Goal: Information Seeking & Learning: Learn about a topic

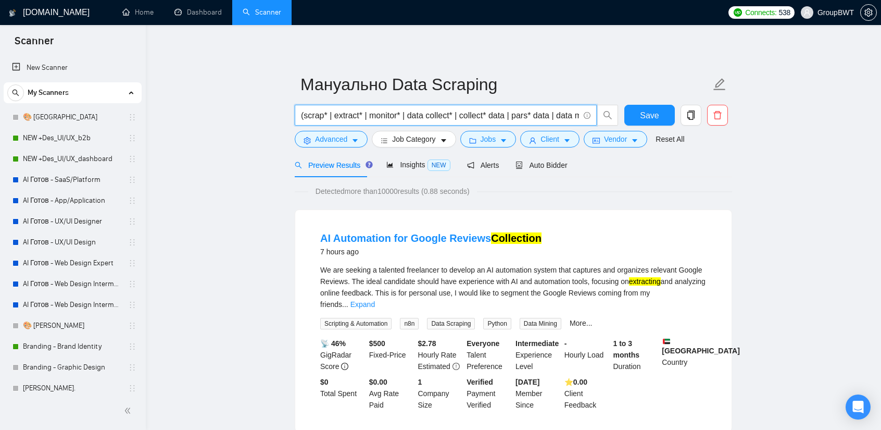
scroll to position [208, 0]
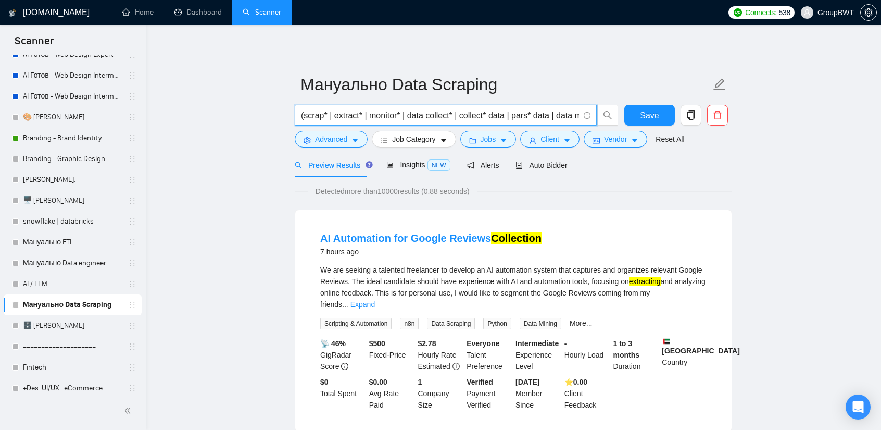
drag, startPoint x: 297, startPoint y: 119, endPoint x: 271, endPoint y: 117, distance: 26.2
click at [311, 117] on input "(scrap* | extract* | monitor* | data collect* | collect* data | pars* data | da…" at bounding box center [440, 115] width 278 height 13
drag, startPoint x: 441, startPoint y: 115, endPoint x: 670, endPoint y: 120, distance: 229.2
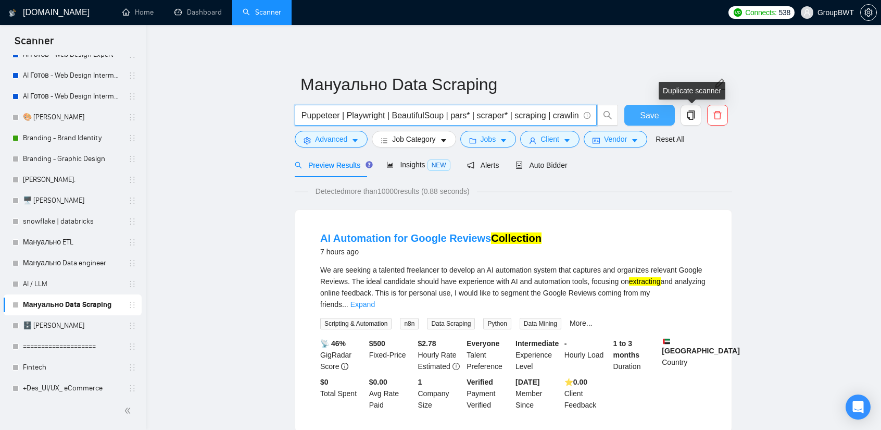
click at [670, 120] on div "(scrap* | extract* | monitor* | data collect* | collect* data | pars* data | da…" at bounding box center [511, 118] width 437 height 26
click at [512, 121] on input "(scrap* | extract* | monitor* | data collect* | collect* data | pars* data | da…" at bounding box center [440, 115] width 278 height 13
click at [512, 120] on input "(scrap* | extract* | monitor* | data collect* | collect* data | pars* data | da…" at bounding box center [440, 115] width 278 height 13
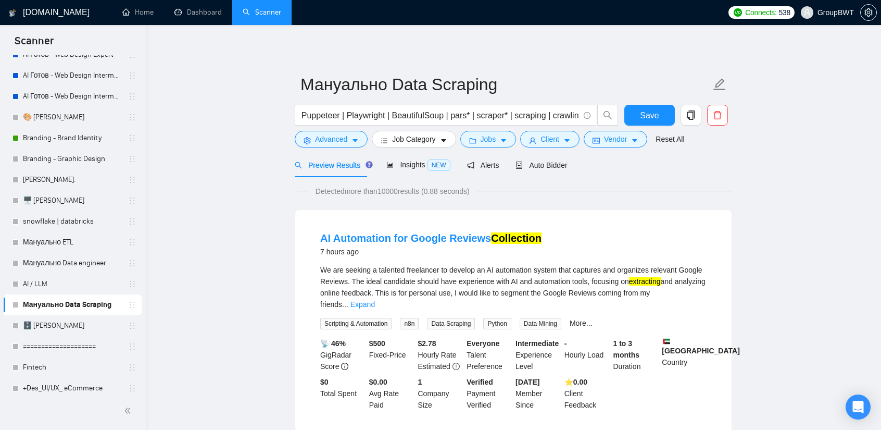
scroll to position [0, 0]
click at [58, 244] on link "Мануально ETL" at bounding box center [72, 242] width 99 height 21
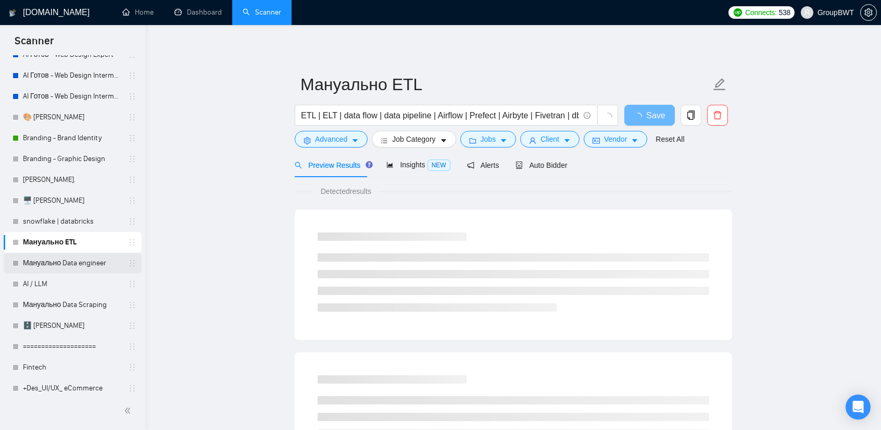
click at [70, 256] on link "Мануально Data engineer" at bounding box center [72, 263] width 99 height 21
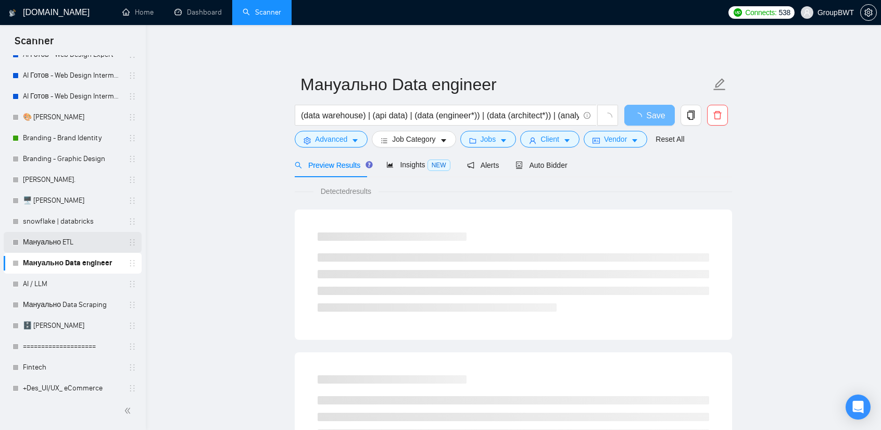
click at [77, 245] on link "Мануально ETL" at bounding box center [72, 242] width 99 height 21
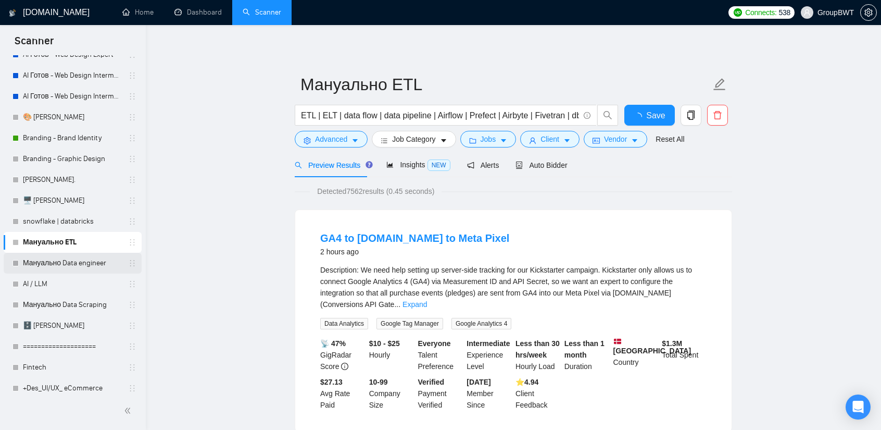
click at [50, 261] on link "Мануально Data engineer" at bounding box center [72, 263] width 99 height 21
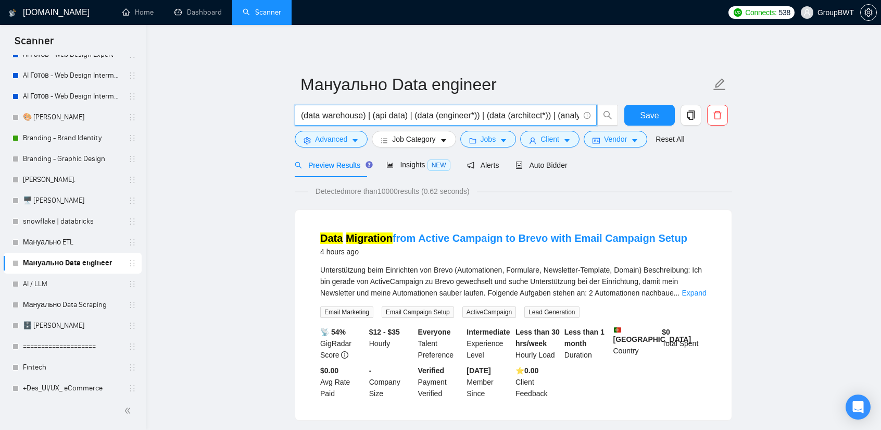
drag, startPoint x: 468, startPoint y: 110, endPoint x: 491, endPoint y: 114, distance: 23.2
click at [490, 111] on input "(data warehouse) | (api data) | (data (engineer*)) | (data (architect*)) | (ana…" at bounding box center [440, 115] width 278 height 13
click at [453, 115] on input "(data warehouse) | (api data) | (data (enginer*)) | (deata (architect*)) | (ana…" at bounding box center [440, 115] width 278 height 13
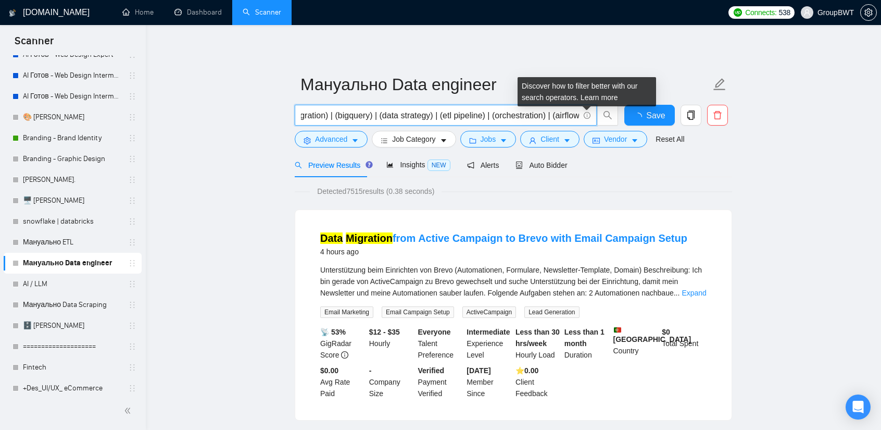
scroll to position [0, 867]
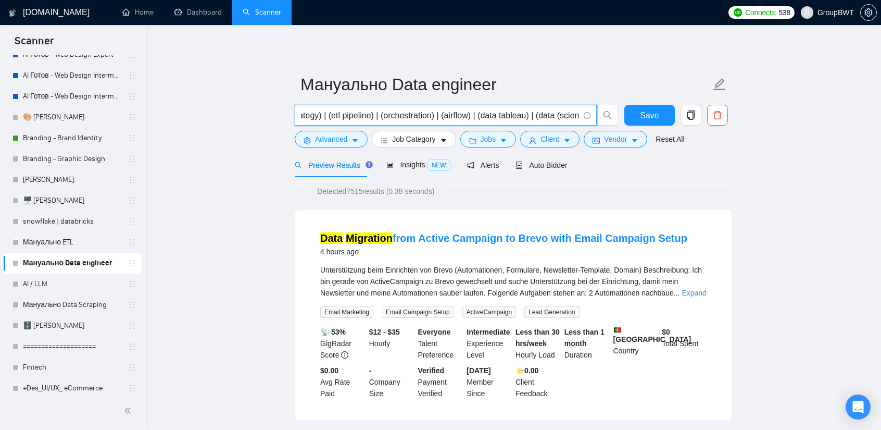
drag, startPoint x: 465, startPoint y: 114, endPoint x: 547, endPoint y: 114, distance: 82.3
click at [547, 114] on input "(data warehouse) | (api data) | (data (enginer*)) | (deata (architect*)) | (ana…" at bounding box center [440, 115] width 278 height 13
click at [520, 114] on input "(data warehouse) | (api data) | (data (enginer*)) | (deata (architect*)) | (ana…" at bounding box center [440, 115] width 278 height 13
type input "(data warehouse) | (api data) | (data (enginer*)) | (deata (architect*)) | (ana…"
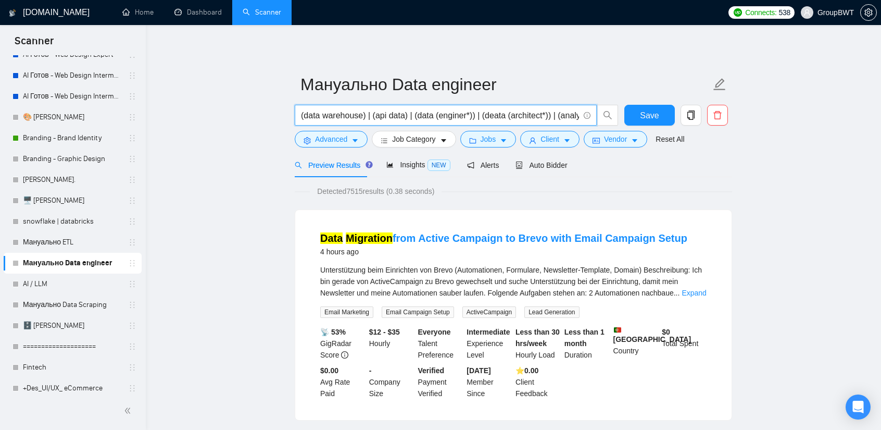
click at [446, 114] on input "(data warehouse) | (api data) | (data (enginer*)) | (deata (architect*)) | (ana…" at bounding box center [440, 115] width 278 height 13
click at [60, 302] on link "Мануально Data Scraping" at bounding box center [72, 304] width 99 height 21
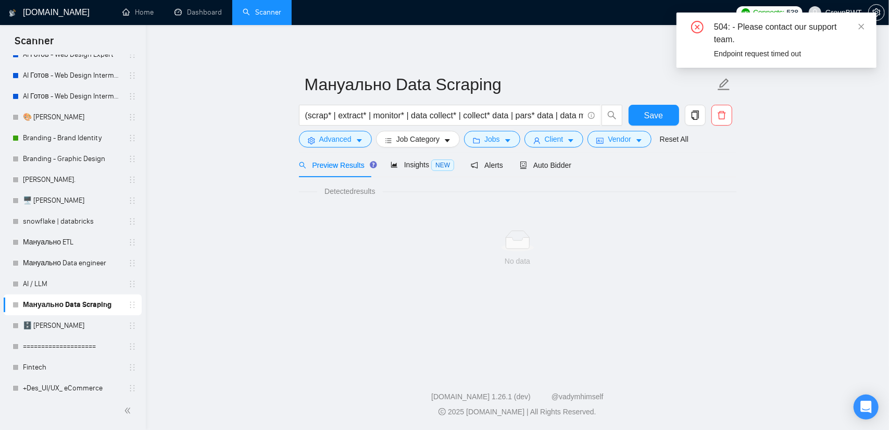
click at [760, 167] on main "Мануально Data Scraping (scrap* | extract* | monitor* | data collect* | collect…" at bounding box center [517, 196] width 710 height 308
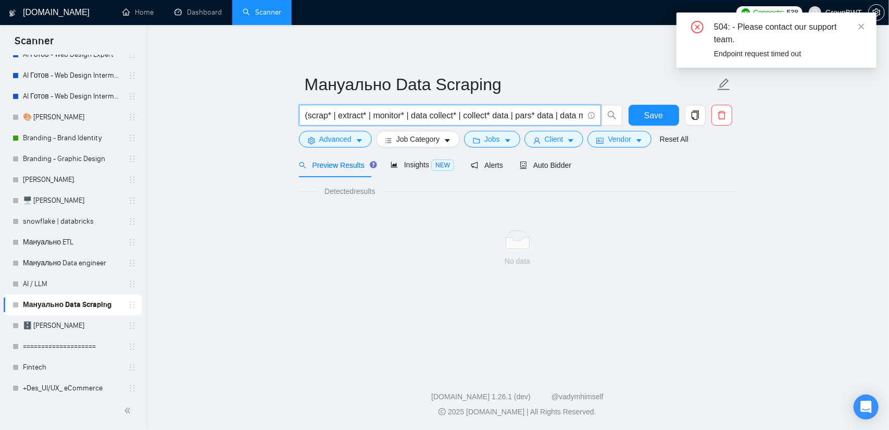
click at [560, 117] on input "(scrap* | extract* | monitor* | data collect* | collect* data | pars* data | da…" at bounding box center [444, 115] width 278 height 13
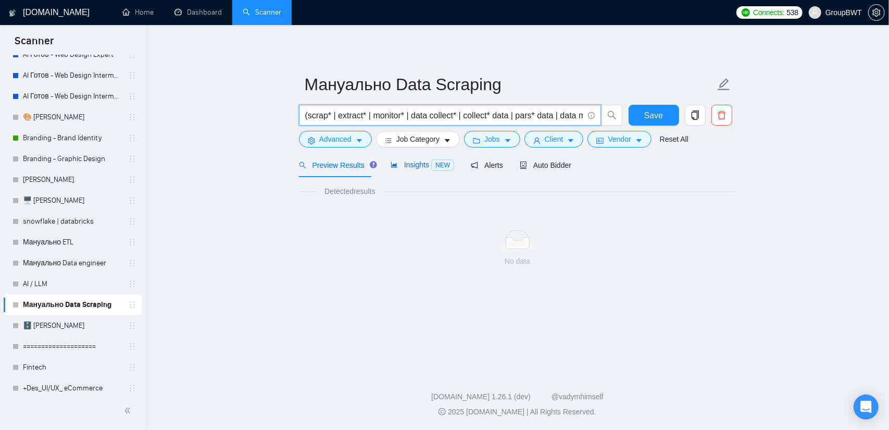
click at [409, 162] on span "Insights NEW" at bounding box center [423, 164] width 64 height 8
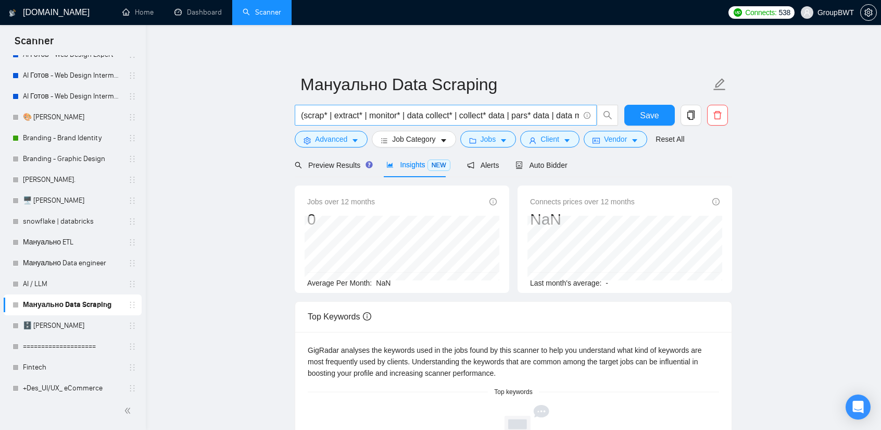
click at [435, 110] on input "(scrap* | extract* | monitor* | data collect* | collect* data | pars* data | da…" at bounding box center [440, 115] width 278 height 13
paste input "e | extract | extracting | monitor | monitoring | data collect | collect data |…"
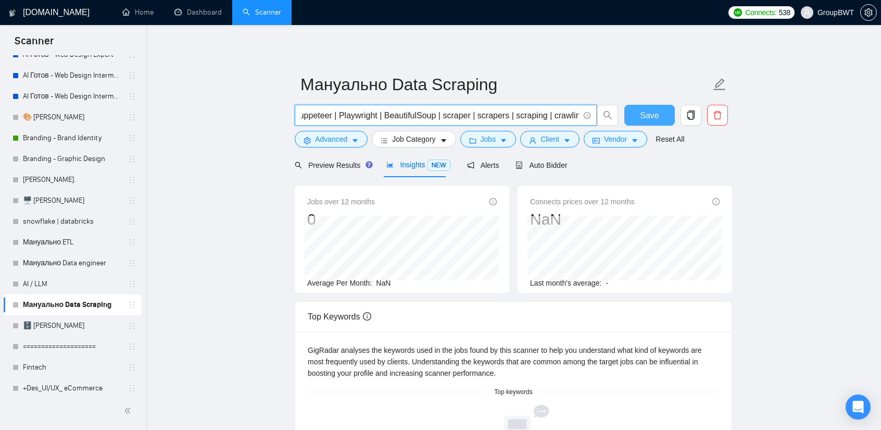
type input "(scrape | extract | extracting | monitor | monitoring | data collect | collect …"
click at [650, 109] on span "Save" at bounding box center [649, 115] width 19 height 13
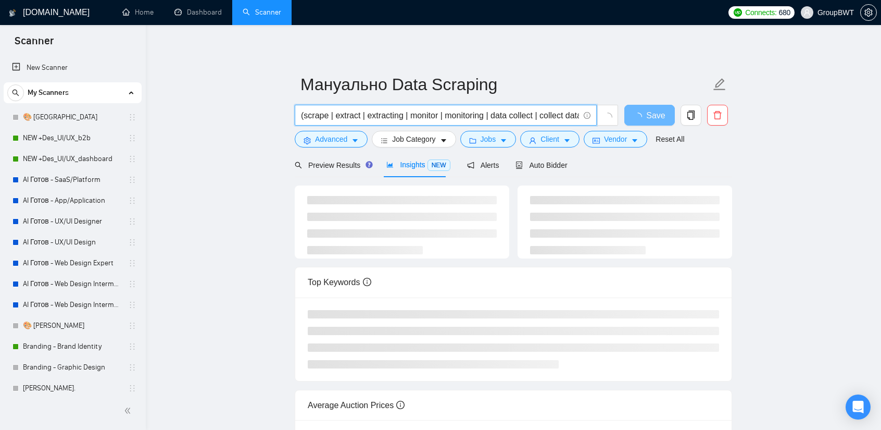
scroll to position [0, 926]
drag, startPoint x: 515, startPoint y: 112, endPoint x: 842, endPoint y: 131, distance: 327.6
click at [842, 131] on main "Мануально Data Scraping (scrape | extract | extracting | monitor | monitoring |…" at bounding box center [513, 273] width 702 height 462
click at [525, 114] on input "(scrape | extract | extracting | monitor | monitoring | data collect | collect …" at bounding box center [440, 115] width 278 height 13
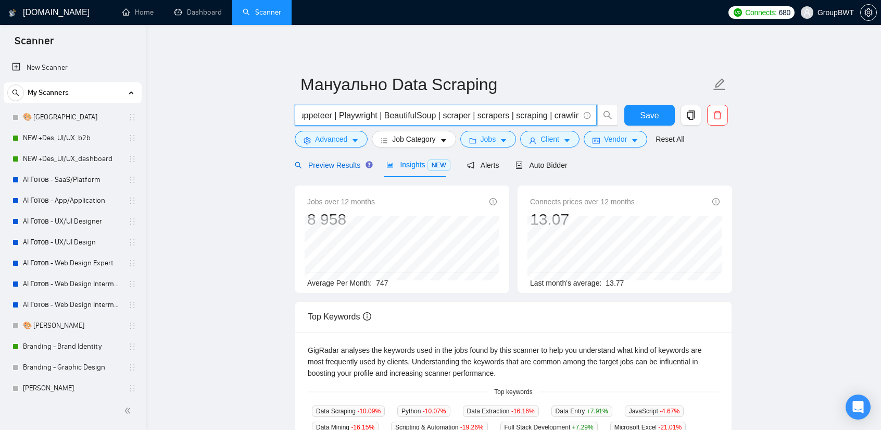
click at [324, 161] on span "Preview Results" at bounding box center [332, 165] width 75 height 8
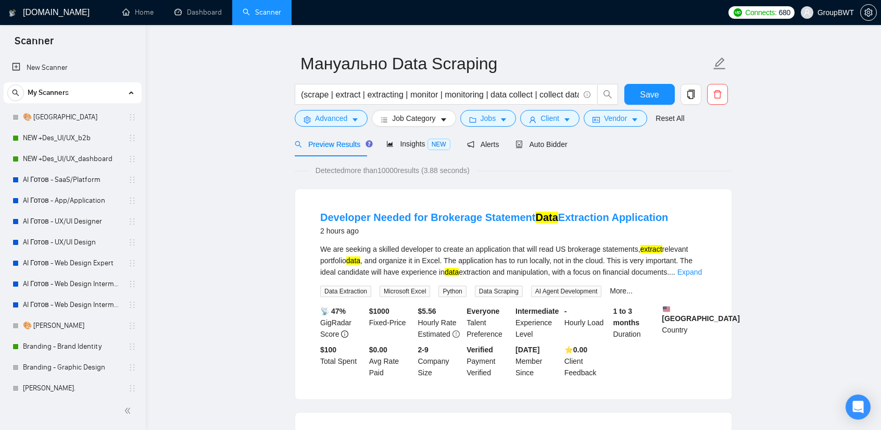
scroll to position [52, 0]
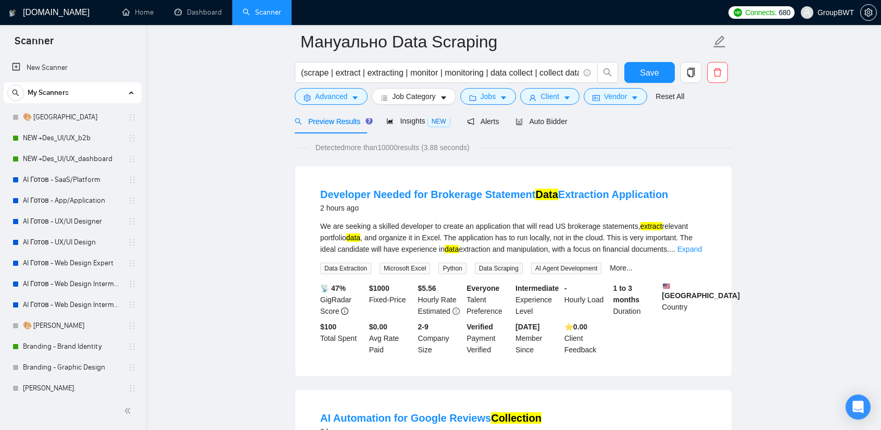
click at [687, 251] on link "Expand" at bounding box center [690, 249] width 24 height 8
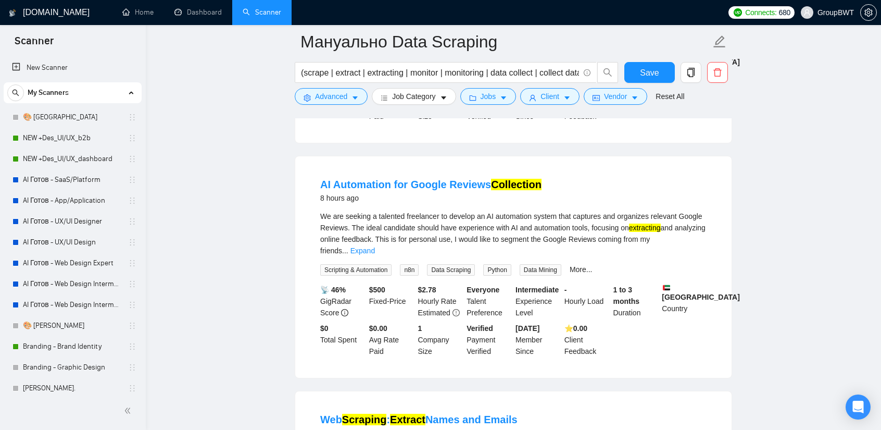
scroll to position [312, 0]
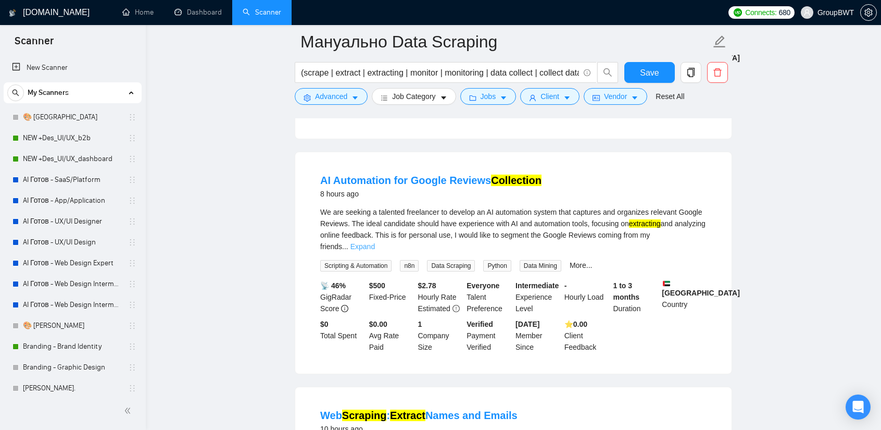
click at [375, 242] on link "Expand" at bounding box center [362, 246] width 24 height 8
click at [450, 180] on link "AI Automation for Google Reviews Collection" at bounding box center [430, 179] width 221 height 11
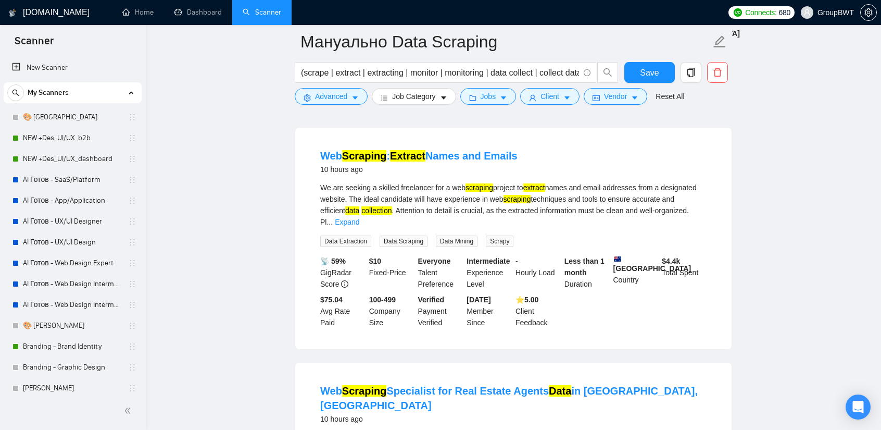
scroll to position [573, 0]
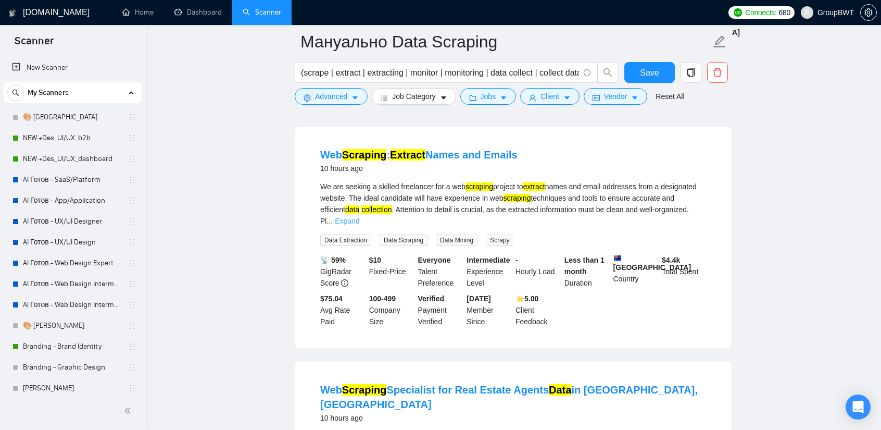
click at [359, 217] on link "Expand" at bounding box center [347, 221] width 24 height 8
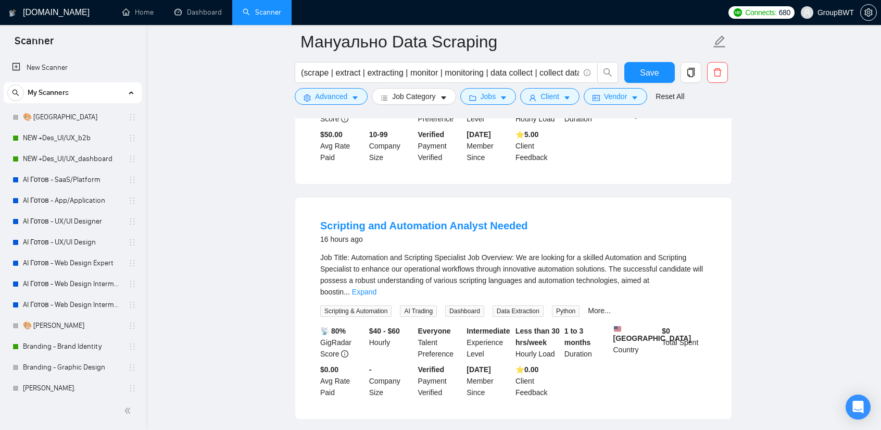
scroll to position [1458, 0]
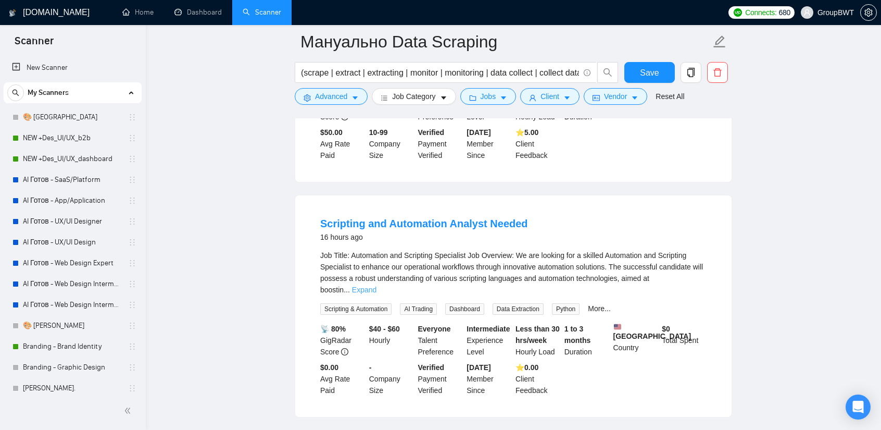
click at [377, 285] on link "Expand" at bounding box center [364, 289] width 24 height 8
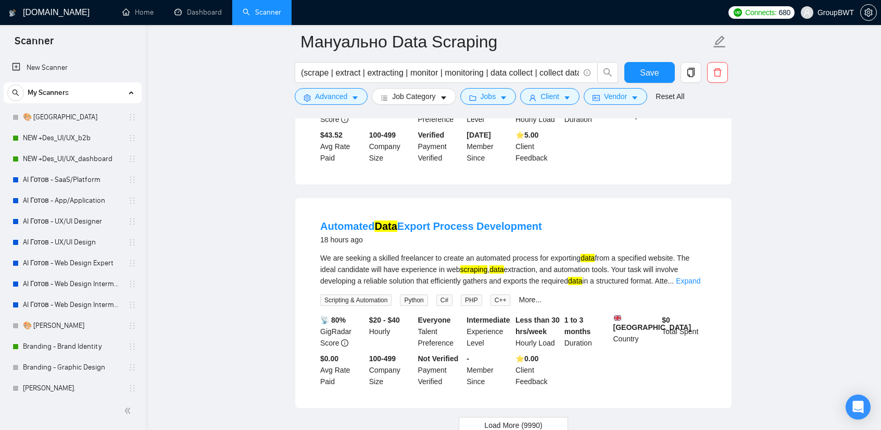
scroll to position [2187, 0]
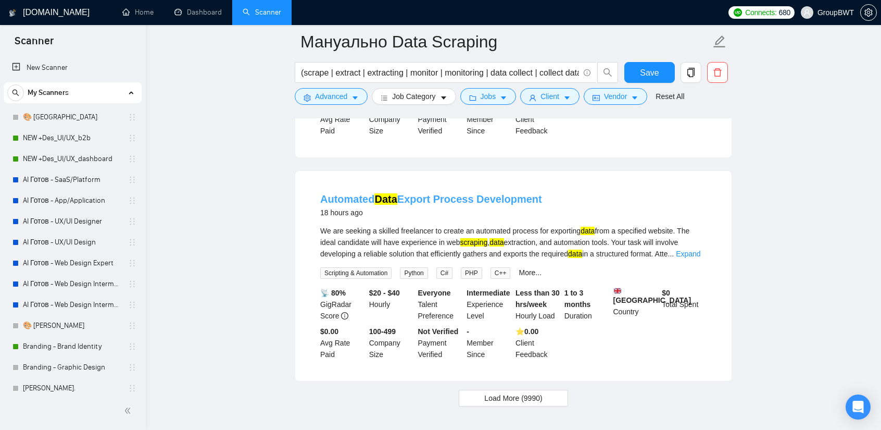
click at [440, 193] on link "Automated Data Export Process Development" at bounding box center [431, 198] width 222 height 11
click at [697, 249] on link "Expand" at bounding box center [688, 253] width 24 height 8
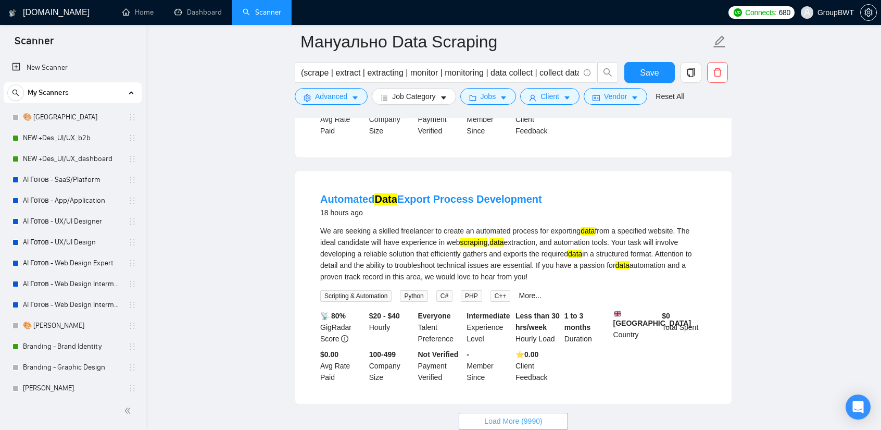
click at [517, 415] on span "Load More (9990)" at bounding box center [513, 420] width 58 height 11
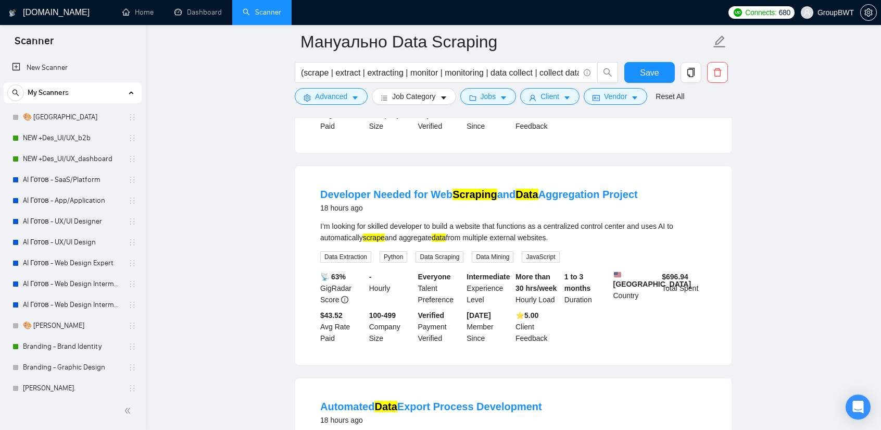
scroll to position [2448, 0]
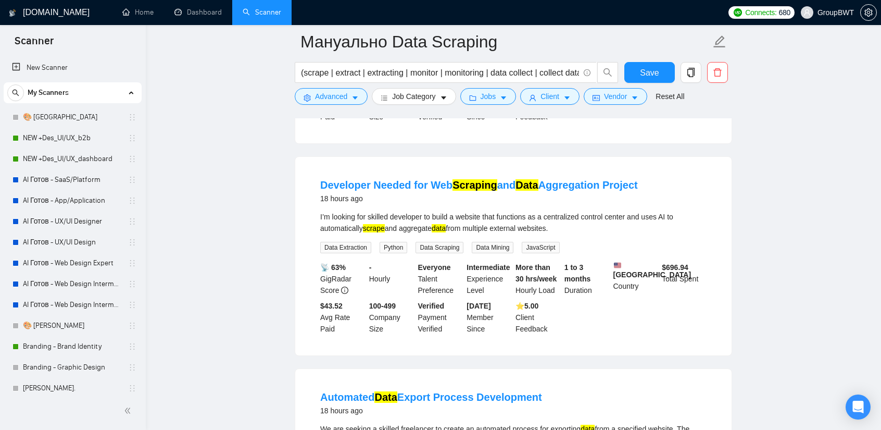
drag, startPoint x: 522, startPoint y: 169, endPoint x: 743, endPoint y: 198, distance: 222.7
click at [736, 197] on main "Мануально Data Scraping (scrape | extract | extracting | monitor | monitoring |…" at bounding box center [513, 13] width 702 height 4838
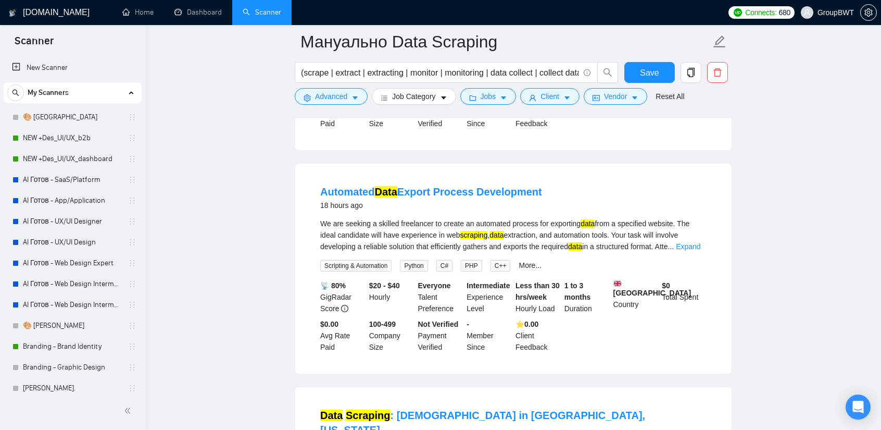
scroll to position [2656, 0]
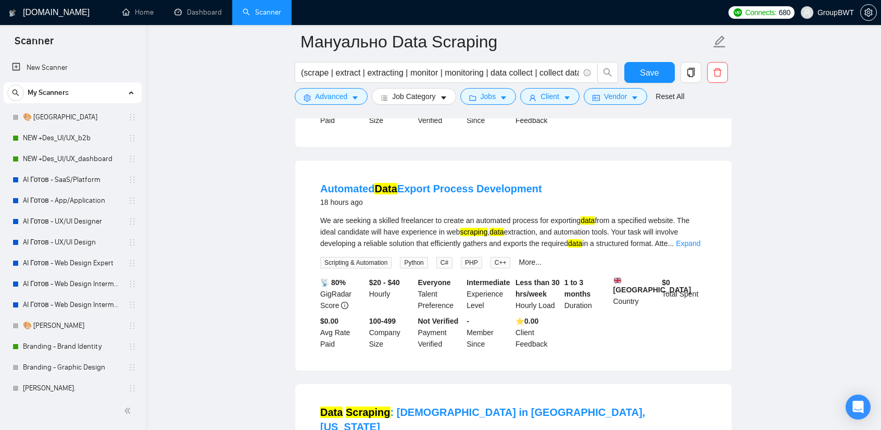
click at [706, 236] on div "We are seeking a skilled freelancer to create an automated process for exportin…" at bounding box center [513, 232] width 386 height 34
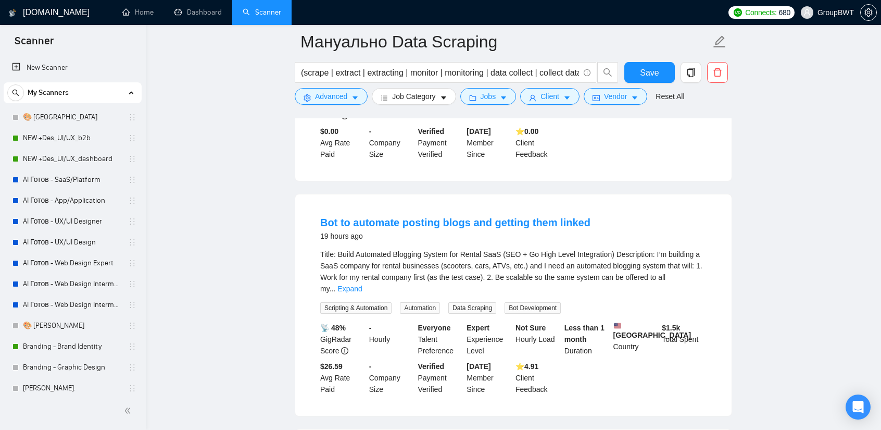
scroll to position [3125, 0]
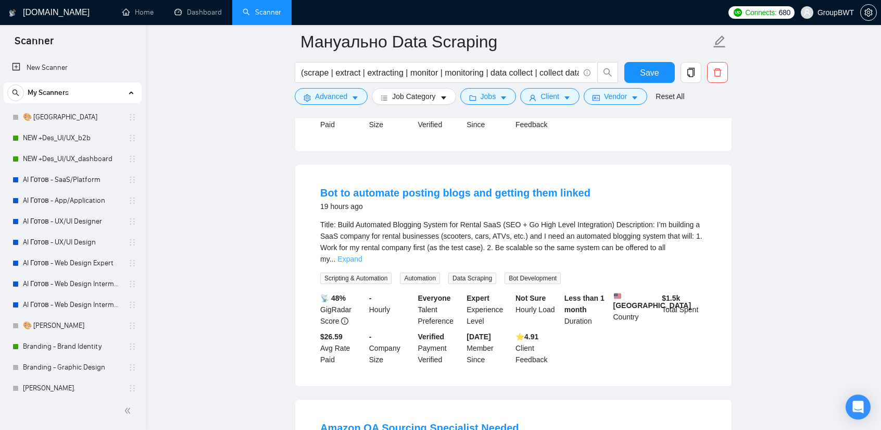
click at [362, 255] on link "Expand" at bounding box center [349, 259] width 24 height 8
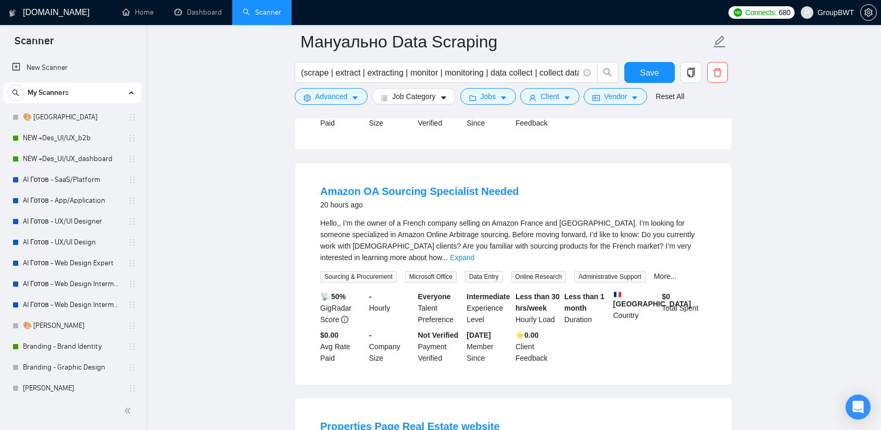
scroll to position [3593, 0]
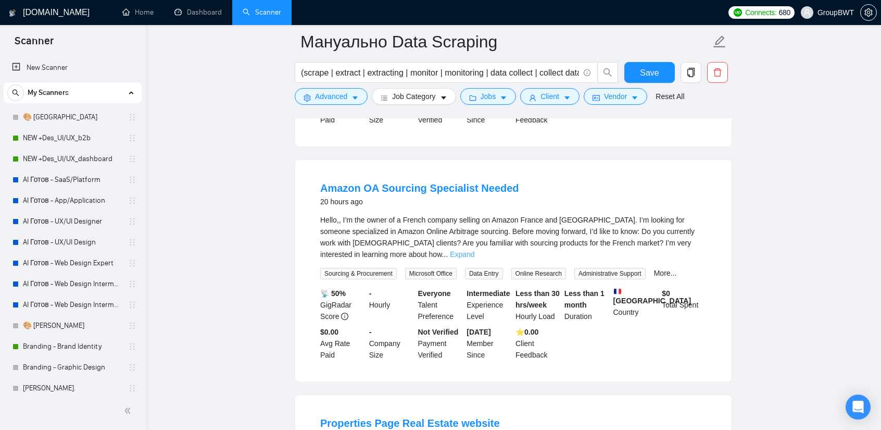
click at [474, 250] on link "Expand" at bounding box center [462, 254] width 24 height 8
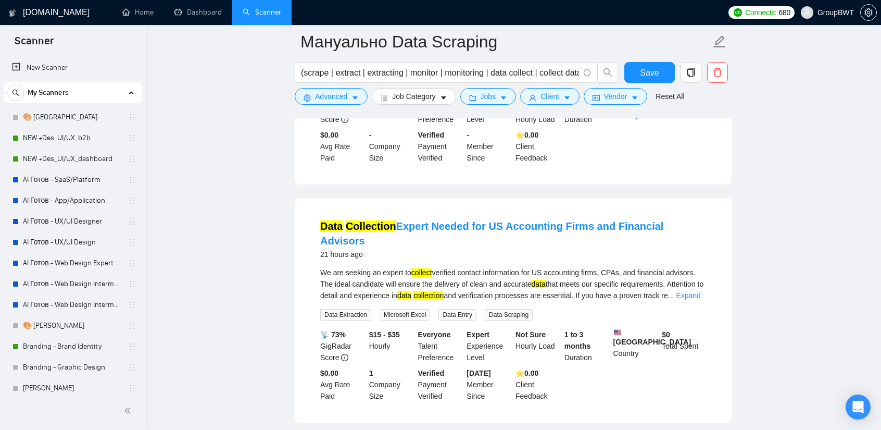
scroll to position [4010, 0]
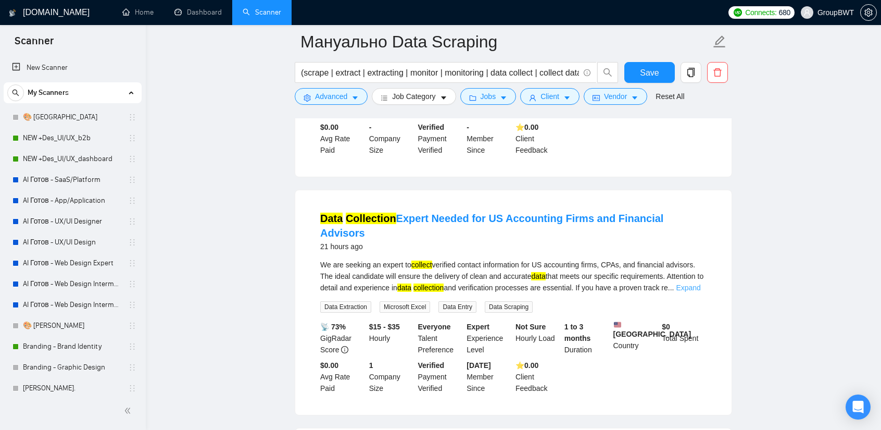
click at [689, 283] on link "Expand" at bounding box center [688, 287] width 24 height 8
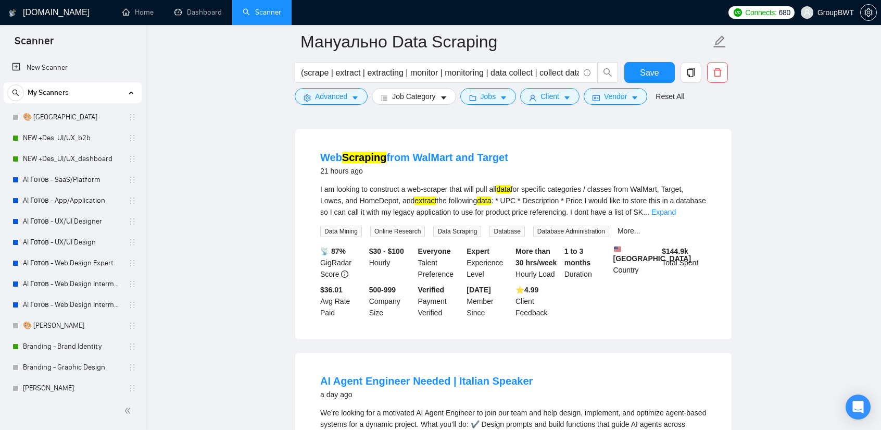
scroll to position [4322, 0]
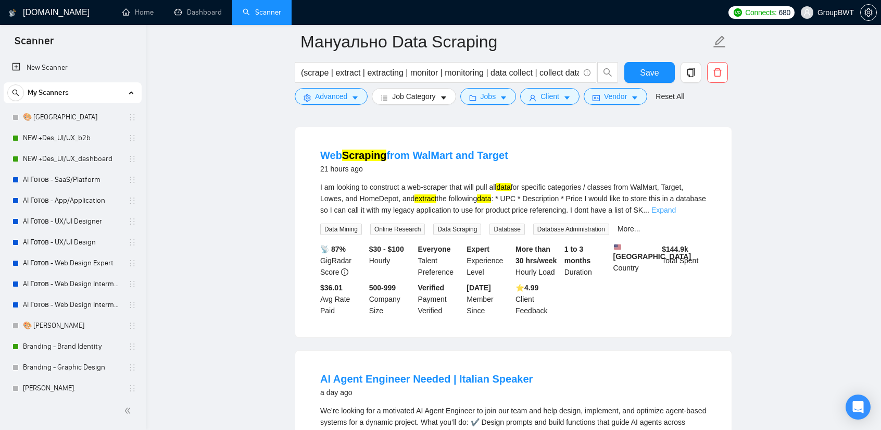
click at [676, 206] on link "Expand" at bounding box center [663, 210] width 24 height 8
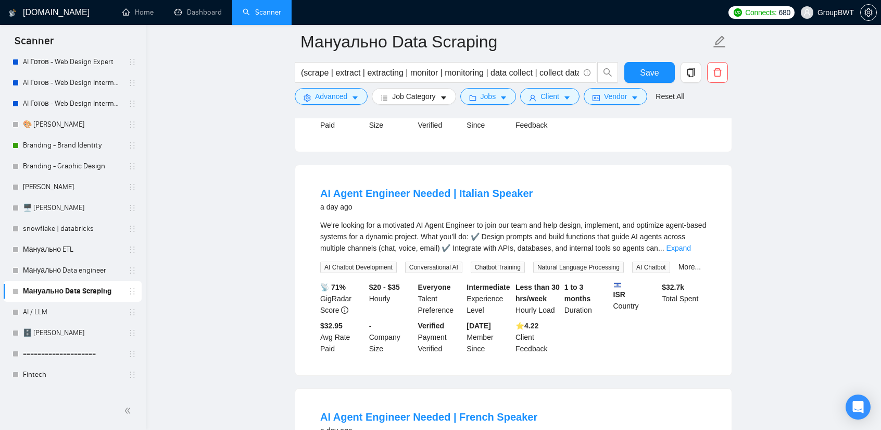
scroll to position [208, 0]
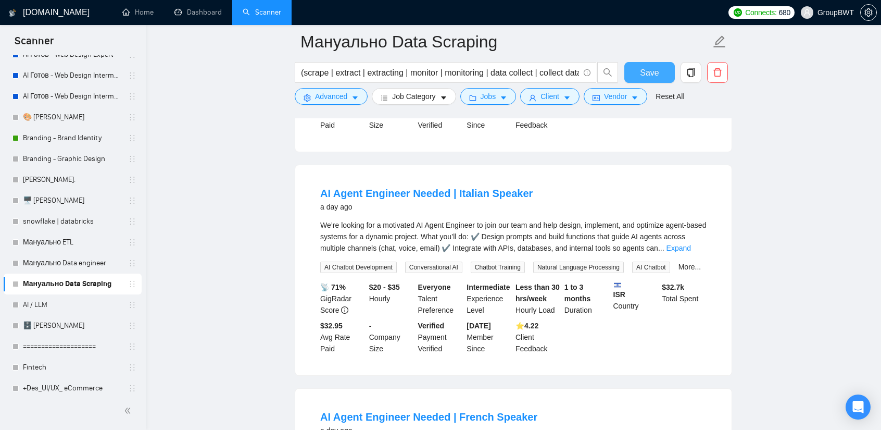
click at [642, 78] on span "Save" at bounding box center [649, 72] width 19 height 13
drag, startPoint x: 420, startPoint y: 66, endPoint x: 181, endPoint y: 72, distance: 239.1
click at [397, 60] on form "Мануально Data Scraping (scrape | extract | extracting | monitor | monitoring |…" at bounding box center [513, 67] width 437 height 85
click at [390, 67] on input "(scrape | extract | extracting | monitor | monitoring | data collect | collect …" at bounding box center [440, 72] width 278 height 13
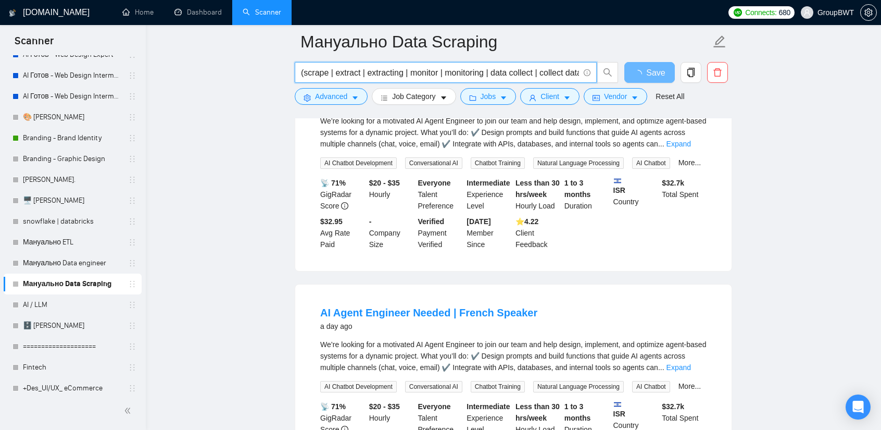
scroll to position [4781, 0]
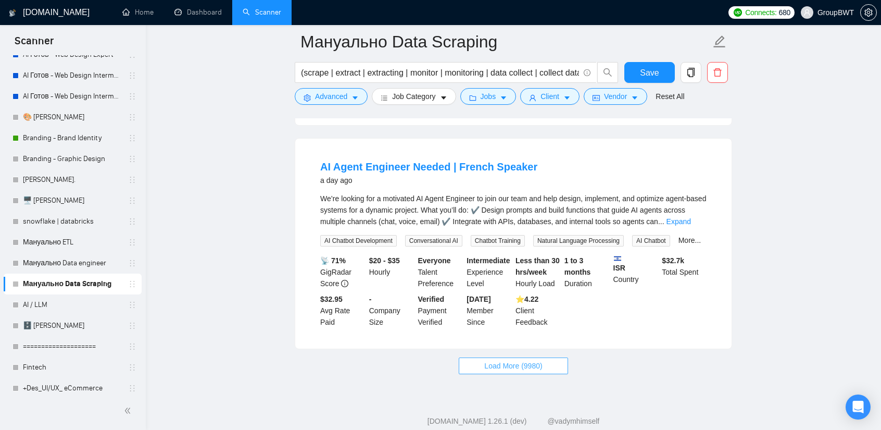
click at [510, 360] on span "Load More (9980)" at bounding box center [513, 365] width 58 height 11
